Goal: Information Seeking & Learning: Learn about a topic

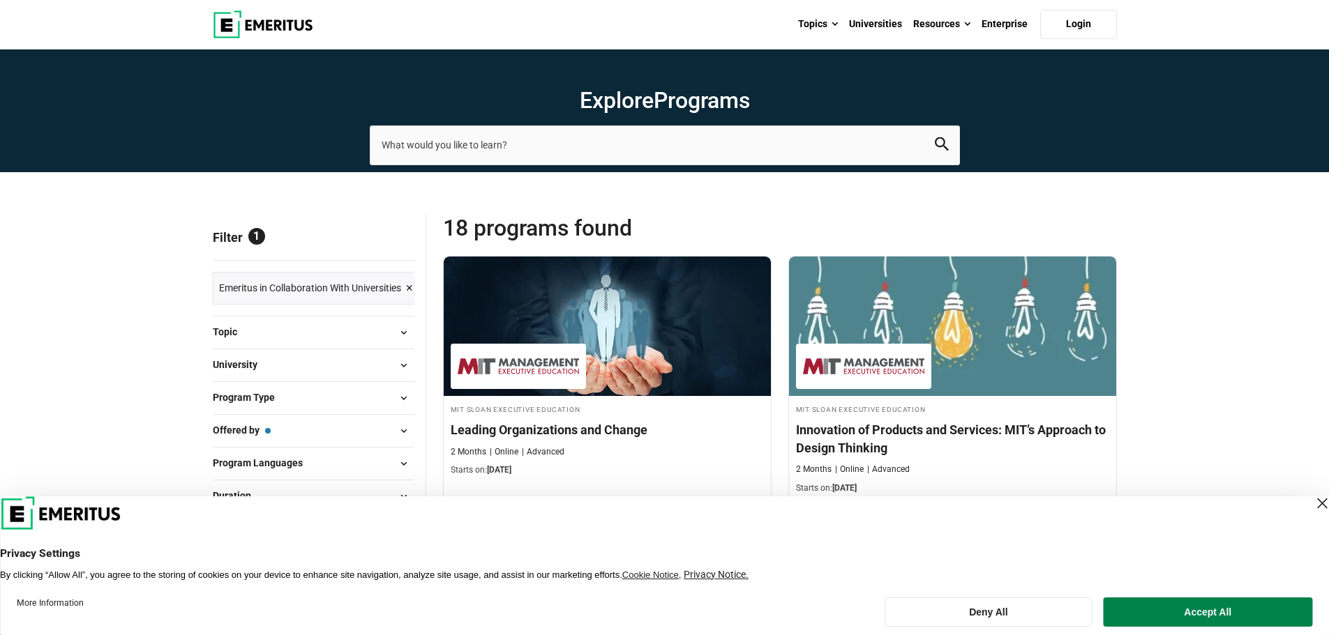
click at [408, 285] on span "×" at bounding box center [409, 288] width 7 height 20
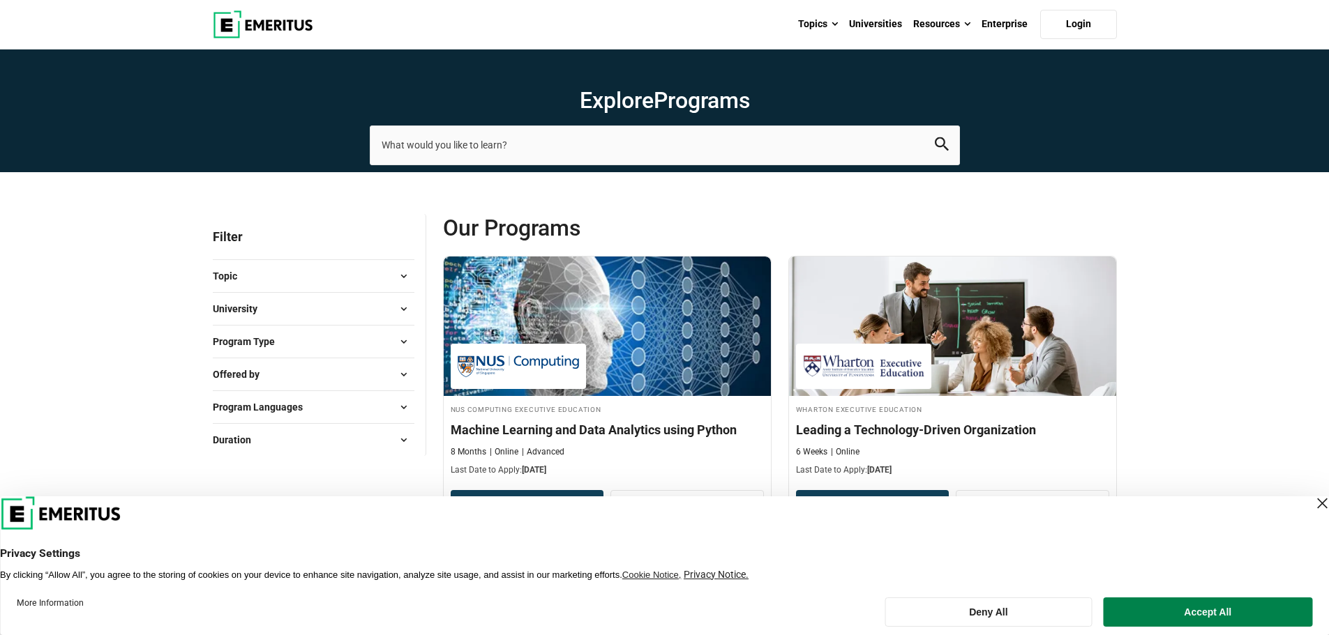
click at [408, 280] on span at bounding box center [403, 276] width 21 height 21
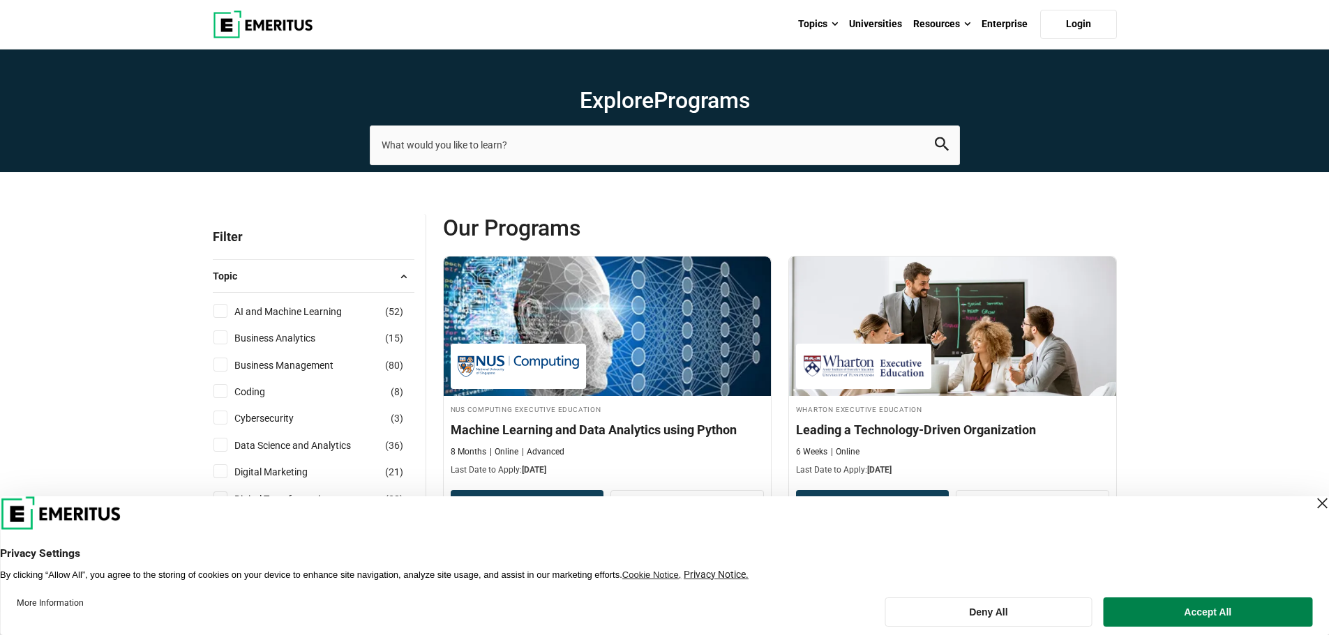
click at [402, 276] on span at bounding box center [403, 276] width 21 height 21
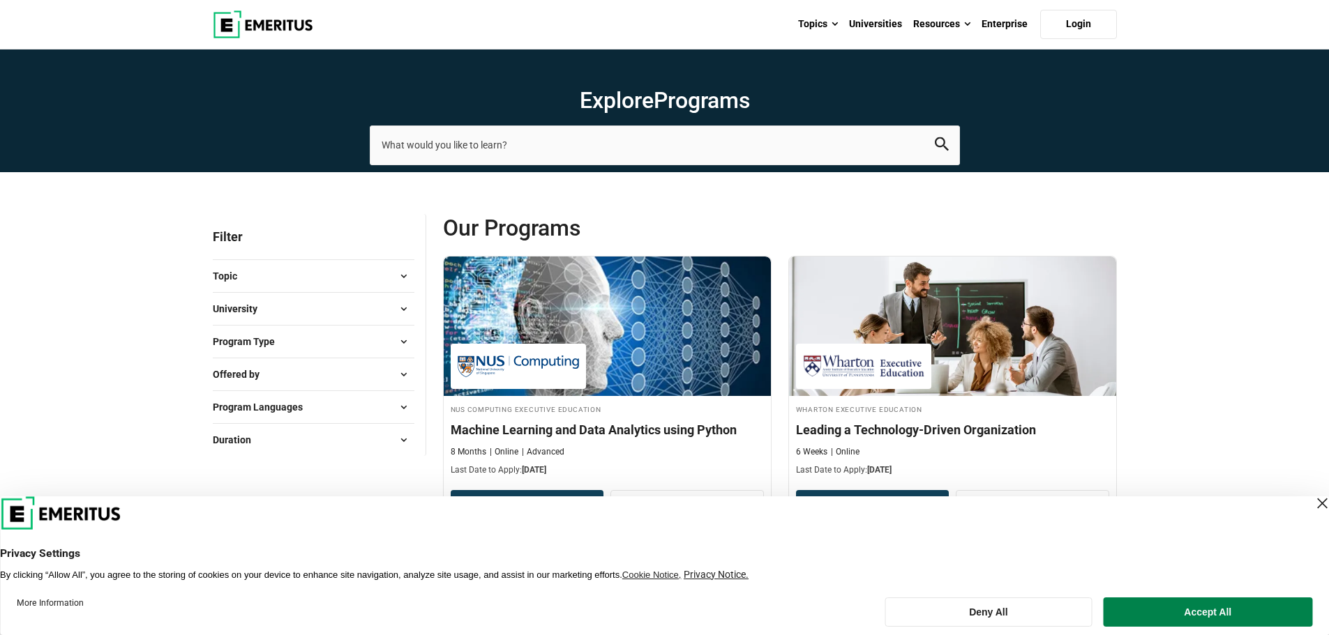
click at [411, 344] on span at bounding box center [403, 341] width 21 height 21
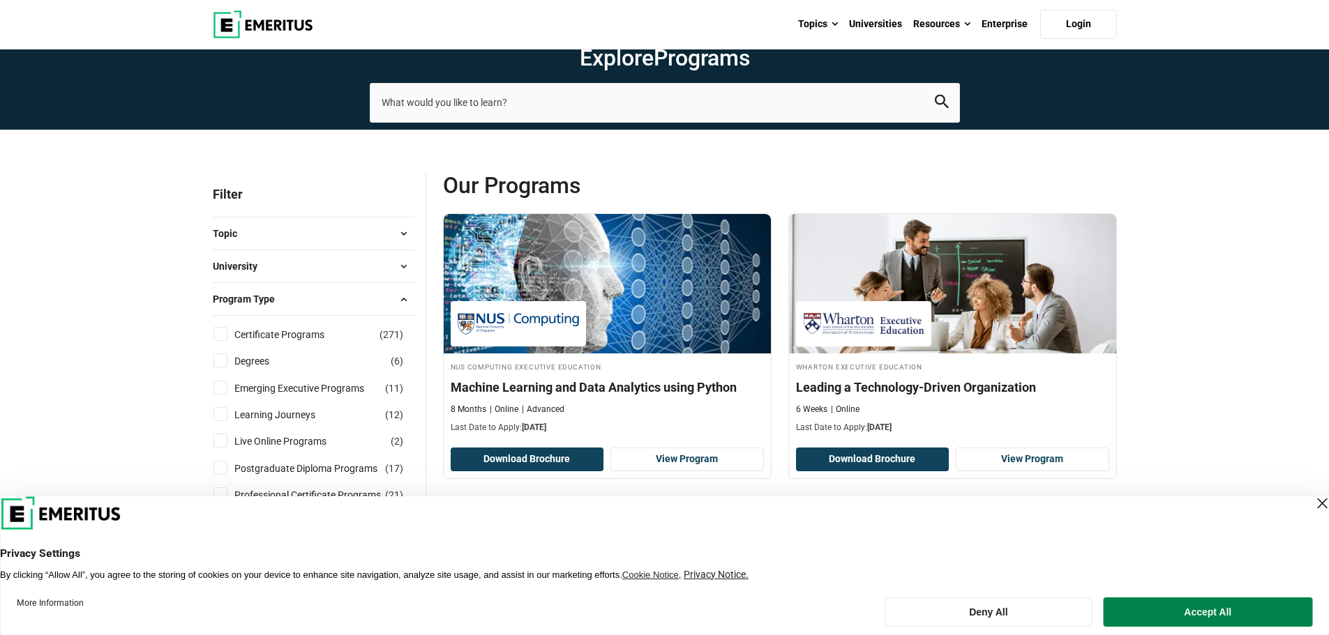
scroll to position [396, 0]
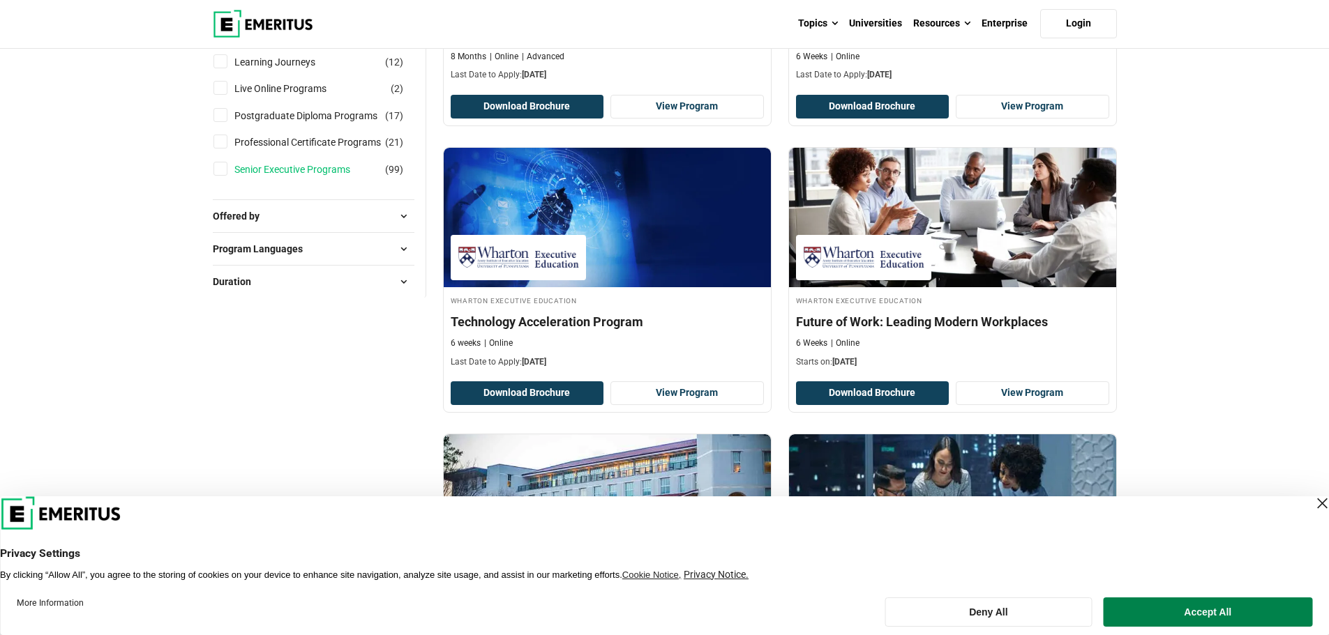
click at [271, 172] on link "Senior Executive Programs" at bounding box center [306, 169] width 144 height 15
checkbox input "true"
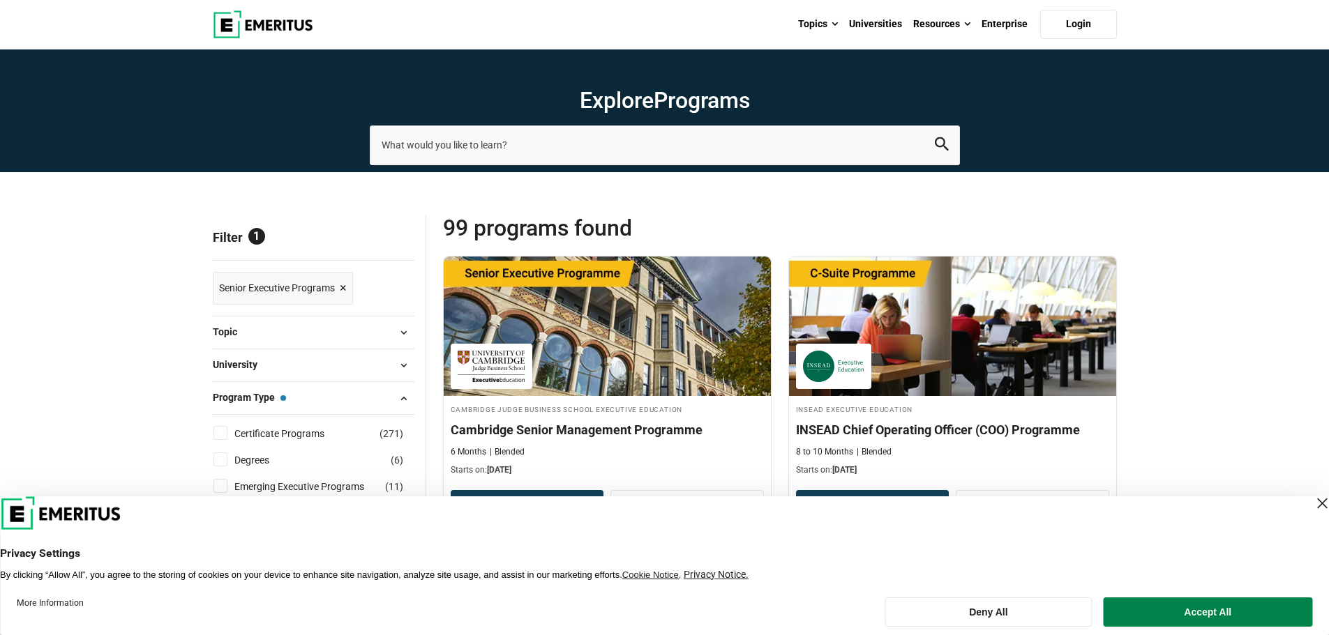
scroll to position [396, 0]
